Goal: Task Accomplishment & Management: Manage account settings

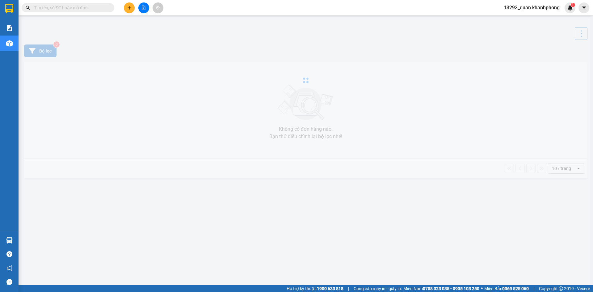
click at [522, 6] on span "13293_quan.khanhphong" at bounding box center [532, 8] width 66 height 8
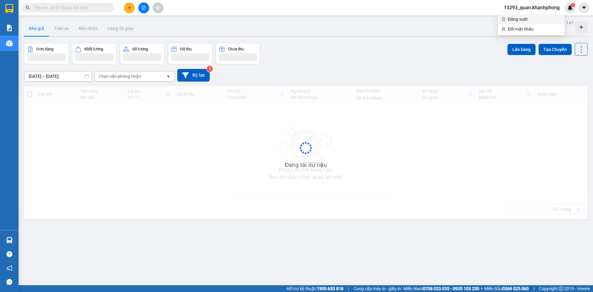
click at [521, 20] on span "Đăng xuất" at bounding box center [534, 19] width 53 height 7
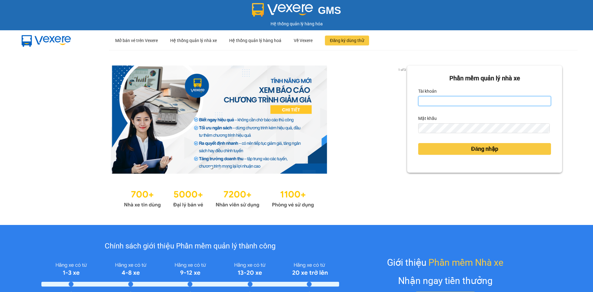
click at [474, 100] on input "Tài khoản" at bounding box center [484, 101] width 133 height 10
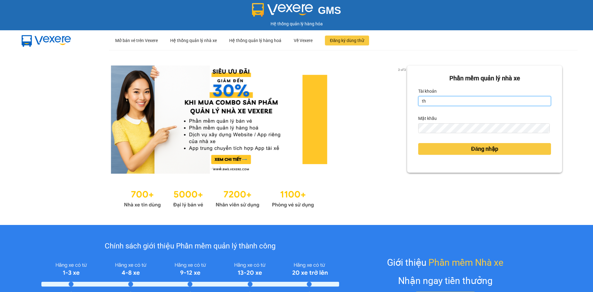
type input "[MEDICAL_DATA].khanhphong"
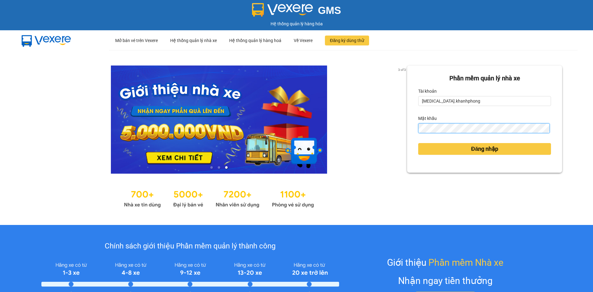
click at [418, 143] on button "Đăng nhập" at bounding box center [484, 149] width 133 height 12
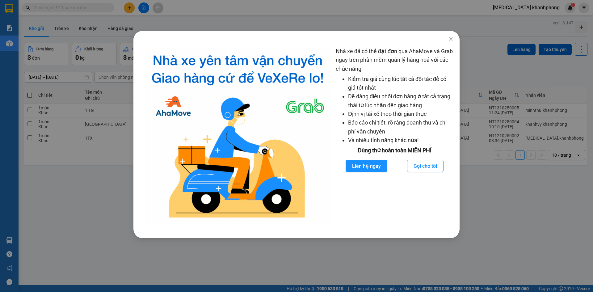
click at [471, 195] on div "Nhà xe đã có thể đặt đơn qua AhaMove và Grab ngay trên phần mềm quản lý hàng ho…" at bounding box center [296, 146] width 593 height 292
